Goal: Browse casually

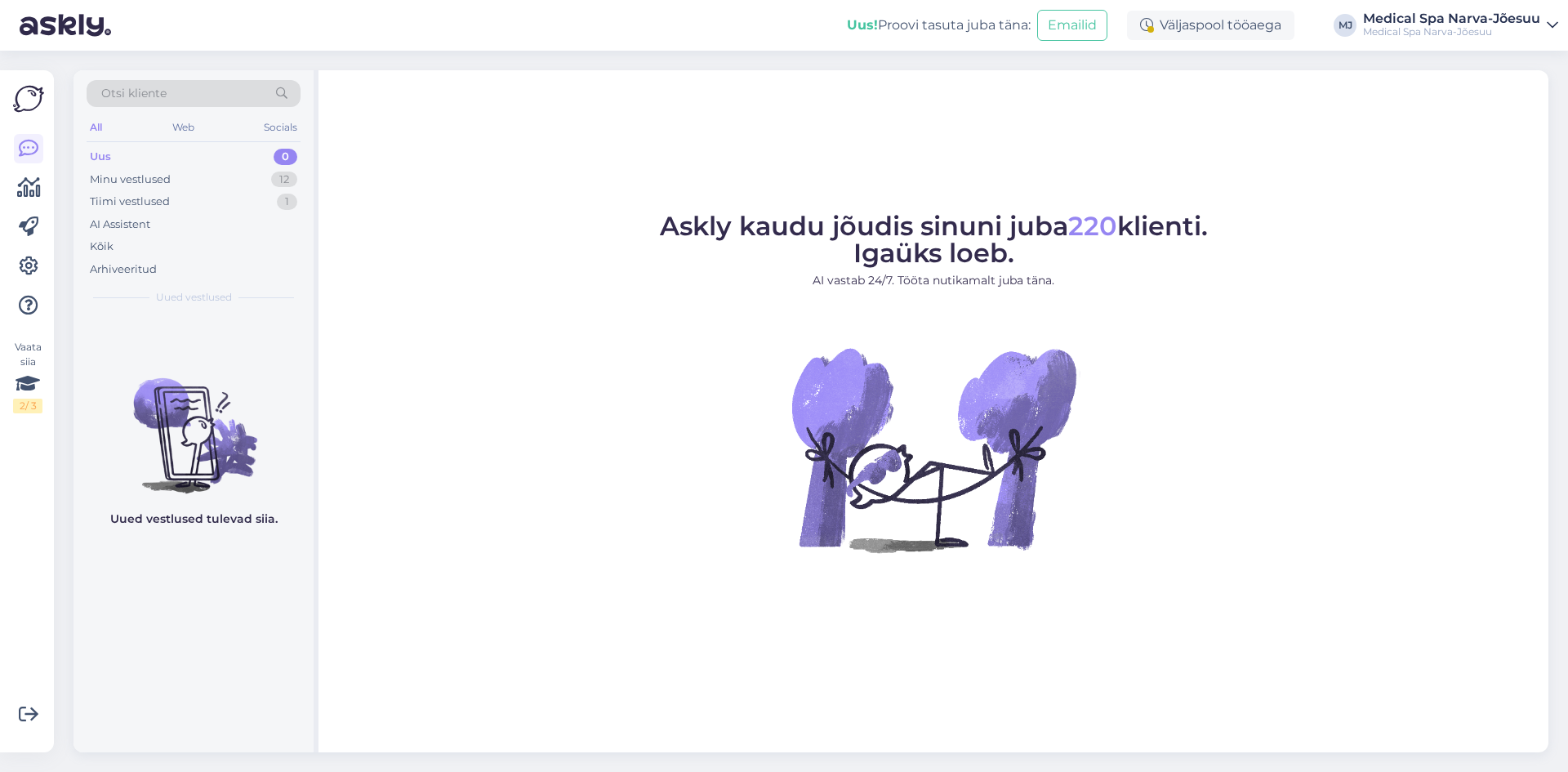
drag, startPoint x: 1084, startPoint y: 452, endPoint x: 1084, endPoint y: 387, distance: 65.0
click at [1085, 448] on figure "Askly kaudu jõudis sinuni juba 220 klienti. Igaüks loeb. AI vastab 24/7. Tööta …" at bounding box center [934, 405] width 1201 height 383
click at [1006, 214] on span "Askly kaudu jõudis sinuni juba 220 klienti. Igaüks loeb." at bounding box center [934, 239] width 548 height 58
click at [897, 142] on div "Askly kaudu jõudis sinuni juba 220 klienti. Igaüks loeb. AI vastab 24/7. Tööta …" at bounding box center [934, 411] width 1230 height 682
drag, startPoint x: 797, startPoint y: 225, endPoint x: 775, endPoint y: 210, distance: 26.6
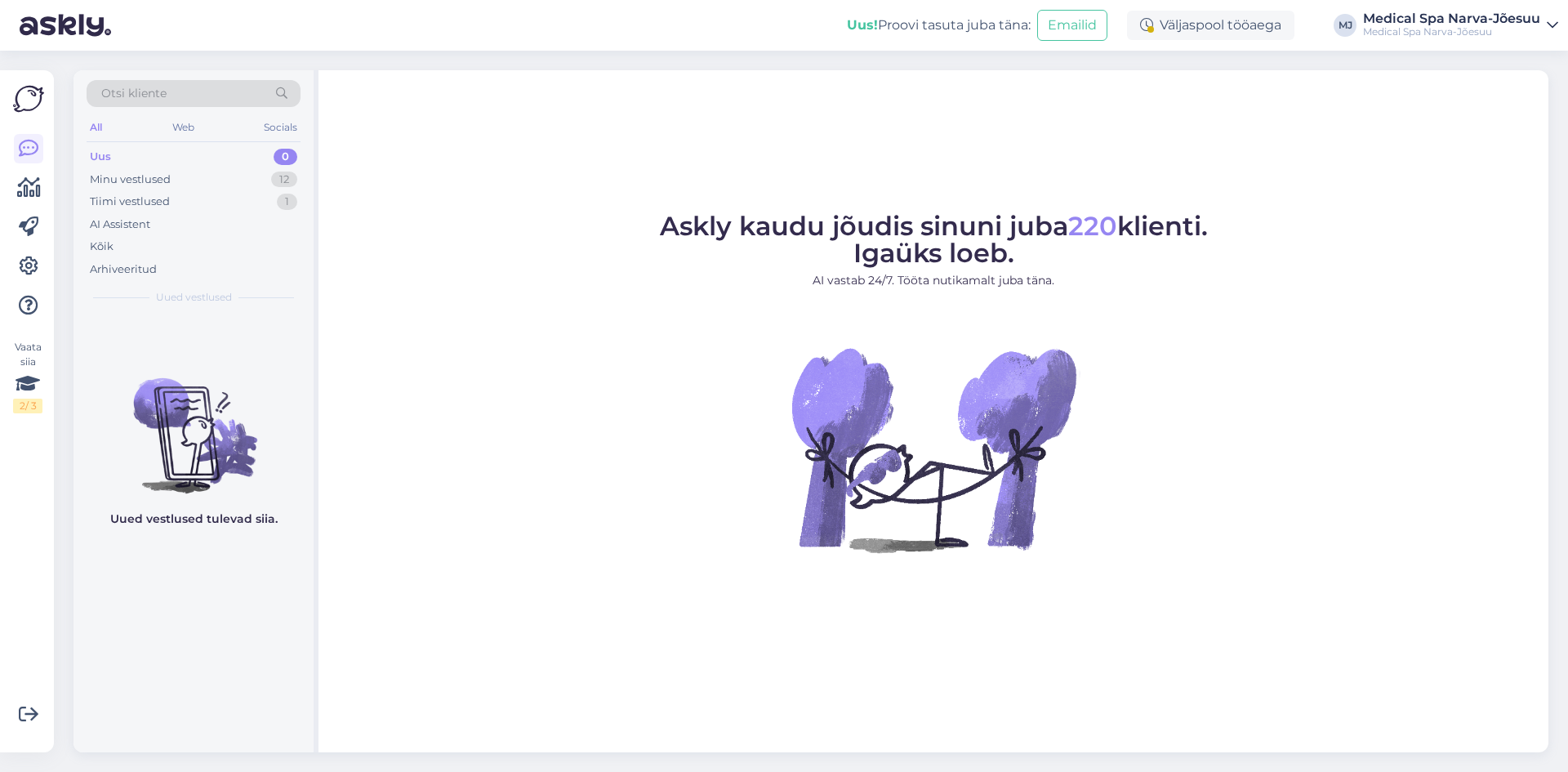
click at [789, 218] on span "Askly kaudu jõudis sinuni juba 220 klienti. Igaüks loeb." at bounding box center [934, 239] width 548 height 58
drag, startPoint x: 790, startPoint y: 33, endPoint x: 785, endPoint y: 4, distance: 29.4
click at [790, 30] on div "Uus! Proovi tasuta [PERSON_NAME]: Emailid Väljaspool tööaega MJ Medical Spa [GE…" at bounding box center [784, 25] width 1568 height 51
